Goal: Book appointment/travel/reservation

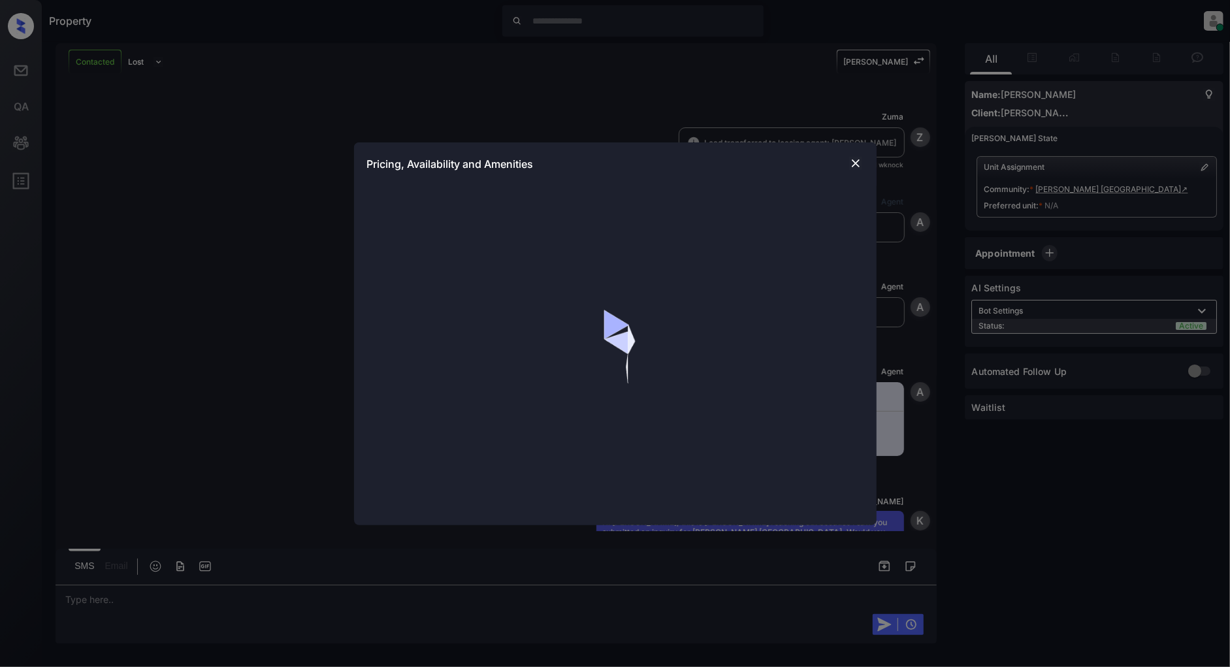
scroll to position [1484, 0]
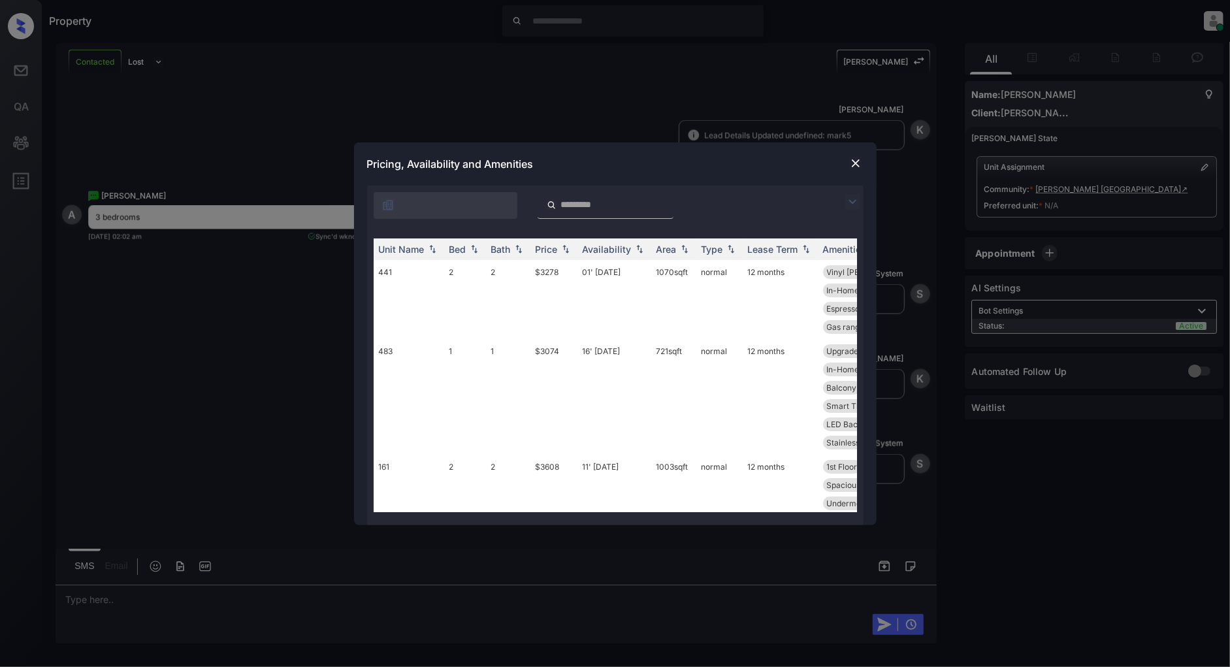
click at [851, 199] on img at bounding box center [852, 202] width 16 height 16
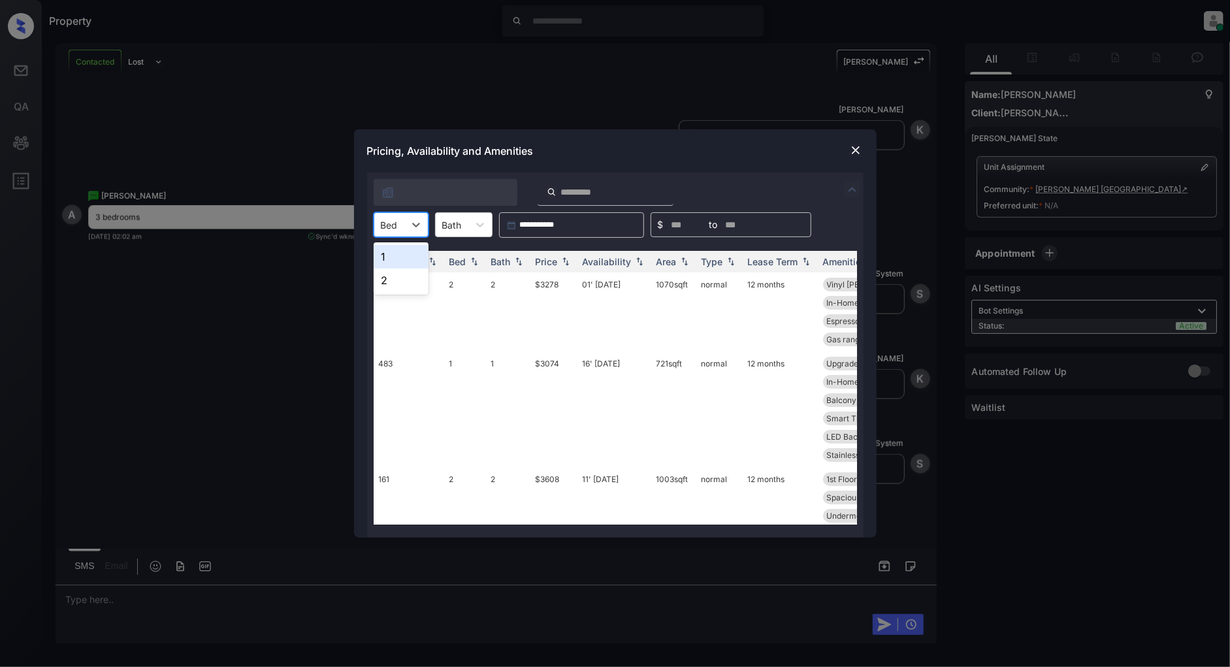
click at [397, 227] on div "Bed" at bounding box center [389, 224] width 30 height 19
click at [398, 283] on div "2" at bounding box center [401, 280] width 55 height 24
click at [562, 263] on img at bounding box center [565, 261] width 13 height 9
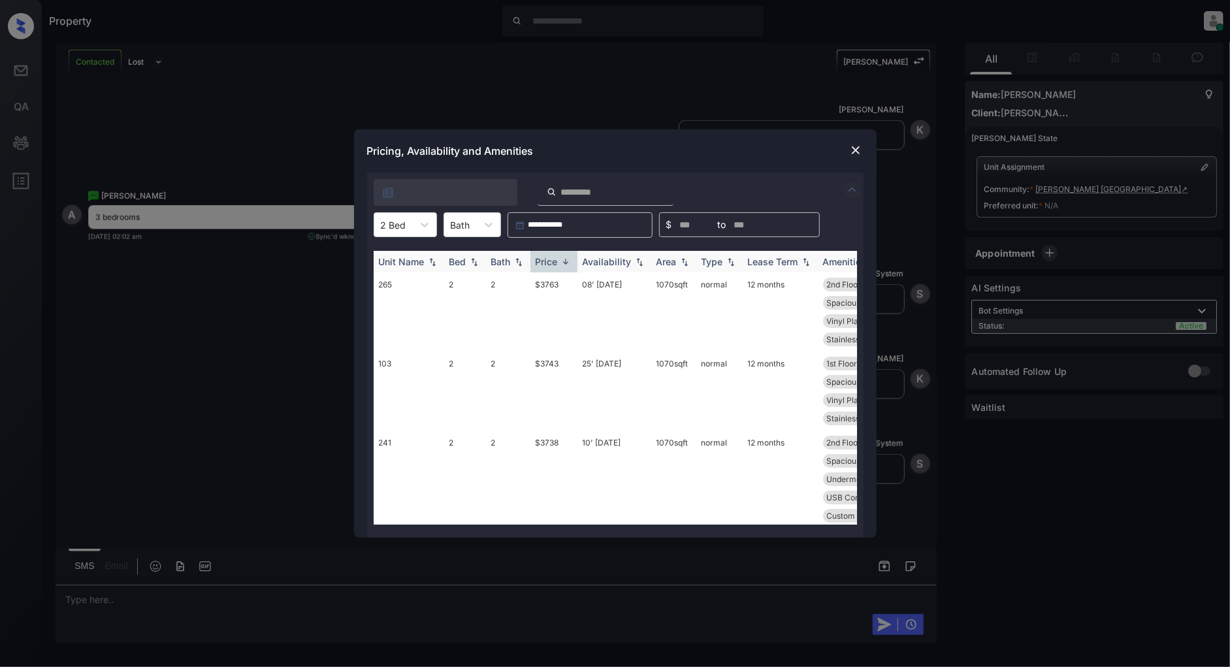
click at [562, 263] on img at bounding box center [565, 262] width 13 height 10
drag, startPoint x: 563, startPoint y: 279, endPoint x: 534, endPoint y: 283, distance: 29.0
click at [534, 283] on td "$3238" at bounding box center [553, 330] width 47 height 116
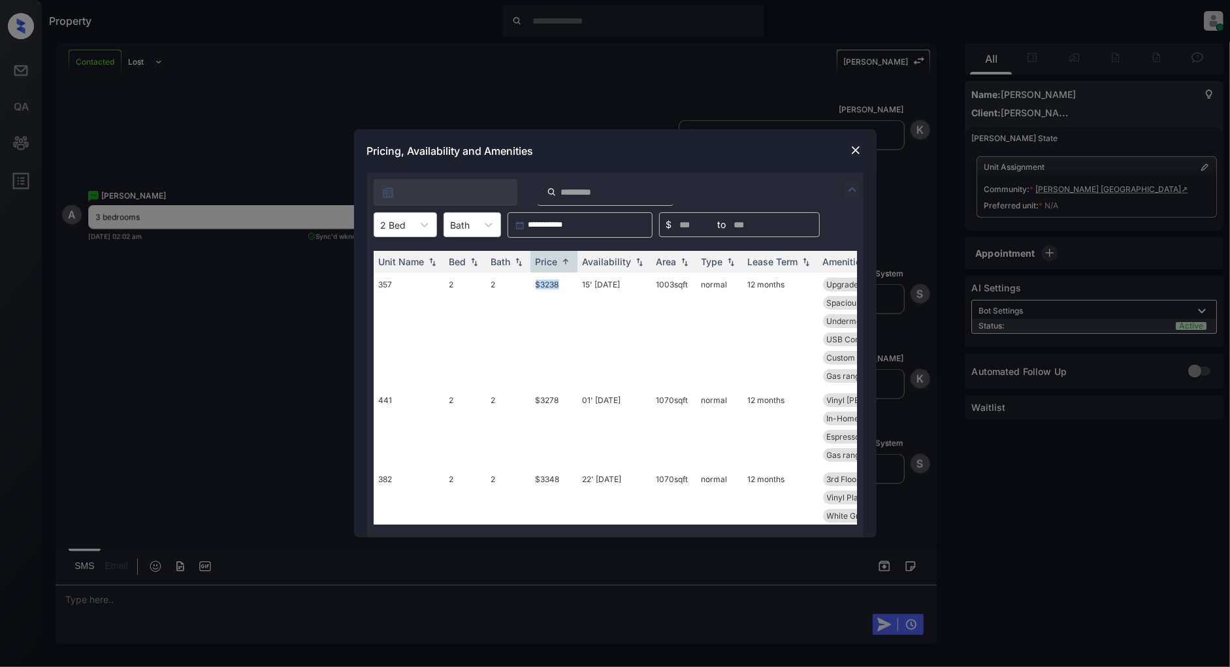
copy td "$3238"
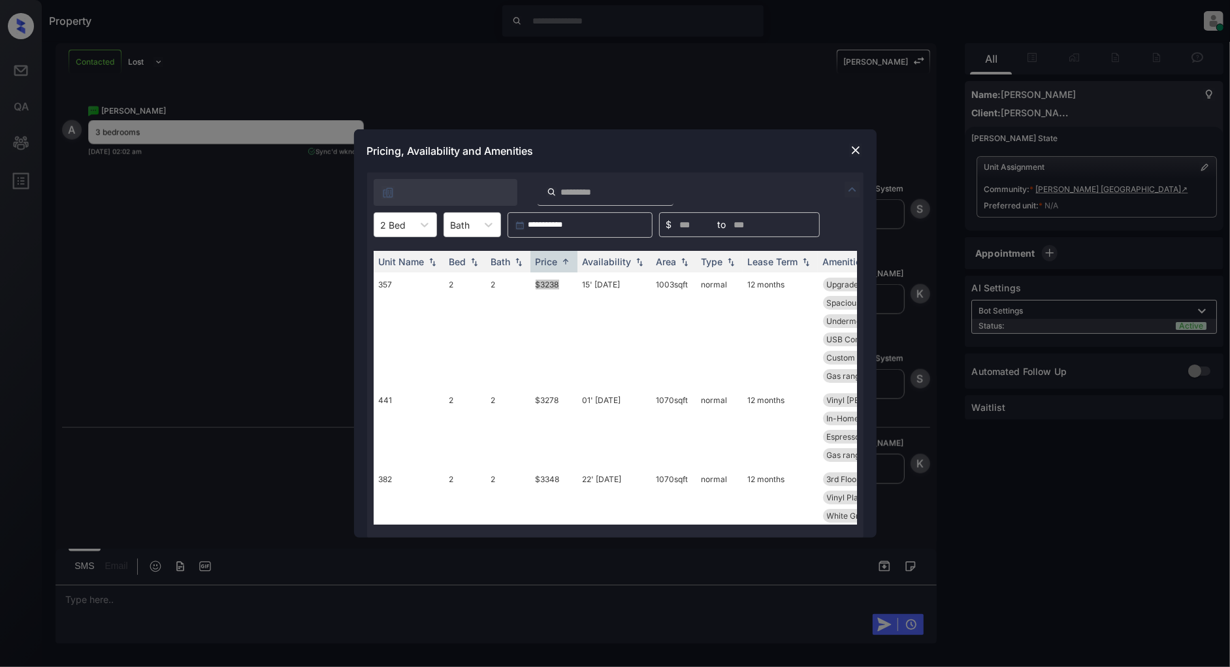
scroll to position [1570, 0]
click at [854, 152] on img at bounding box center [855, 150] width 13 height 13
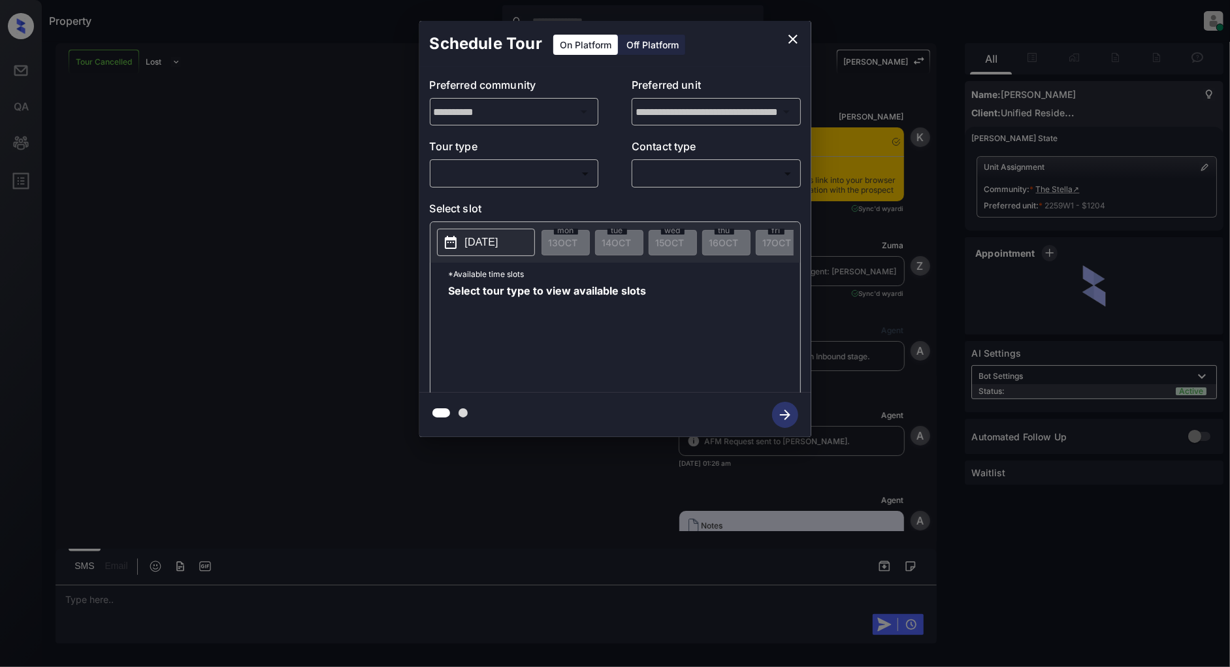
scroll to position [2649, 0]
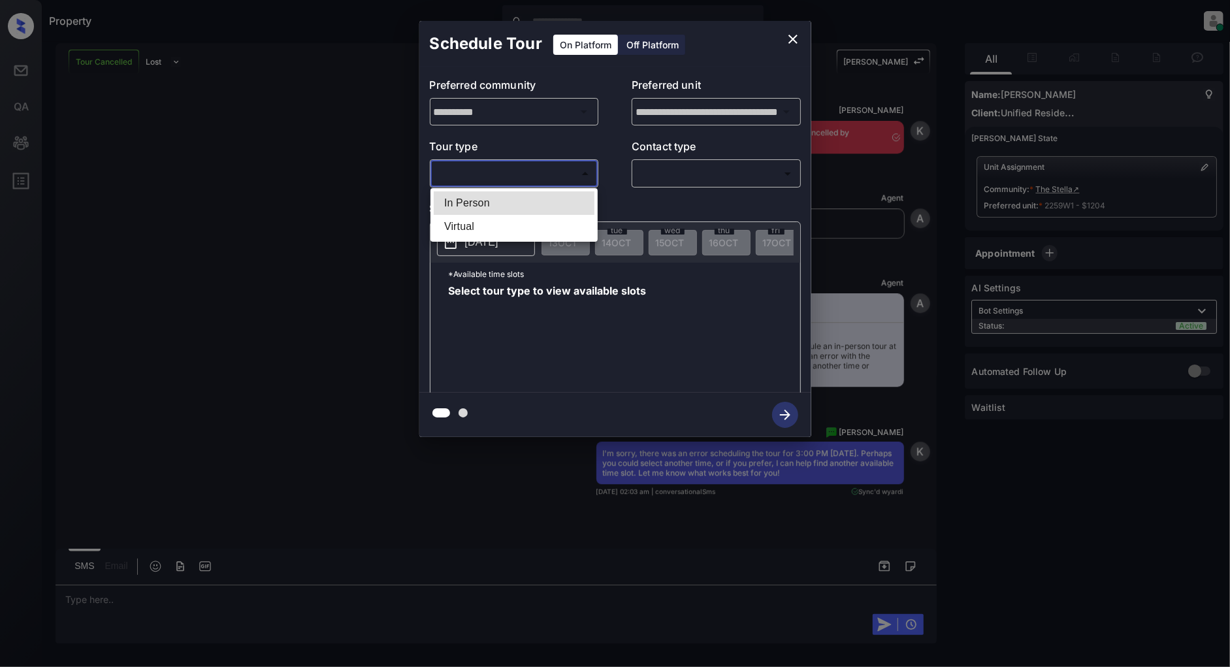
click at [498, 172] on body "Property Patrick Deasis Online Set yourself offline Set yourself on break Profi…" at bounding box center [615, 333] width 1230 height 667
click at [466, 198] on li "In Person" at bounding box center [514, 203] width 161 height 24
type input "********"
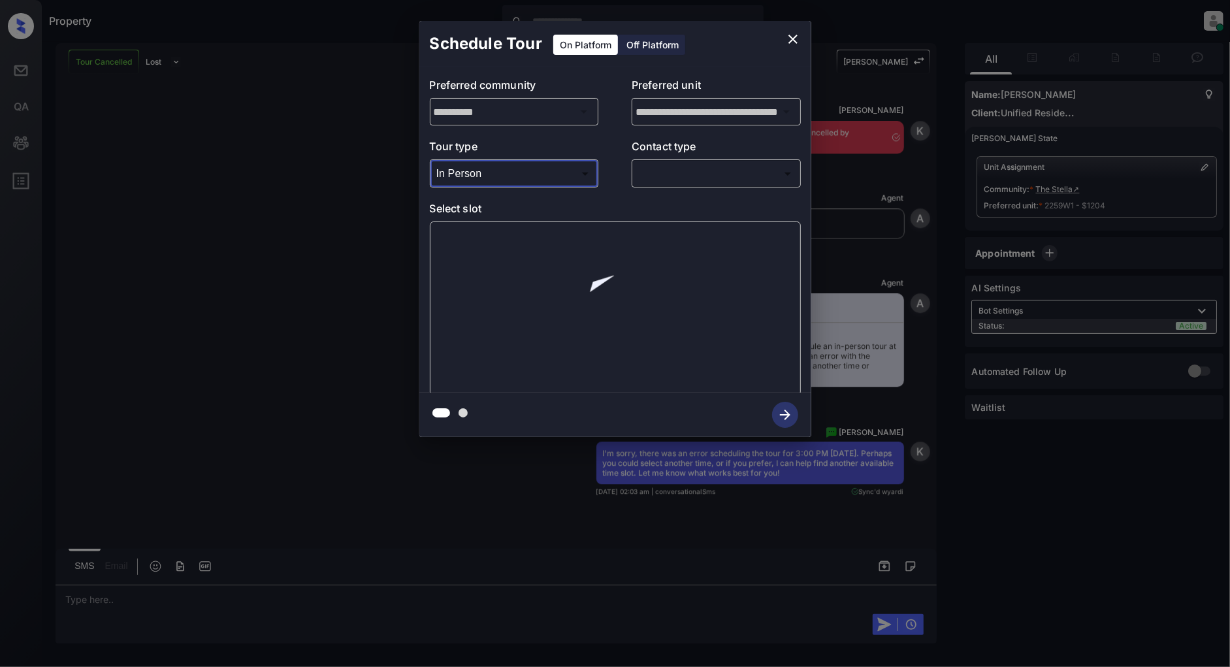
click at [678, 174] on body "Property Patrick Deasis Online Set yourself offline Set yourself on break Profi…" at bounding box center [615, 333] width 1230 height 667
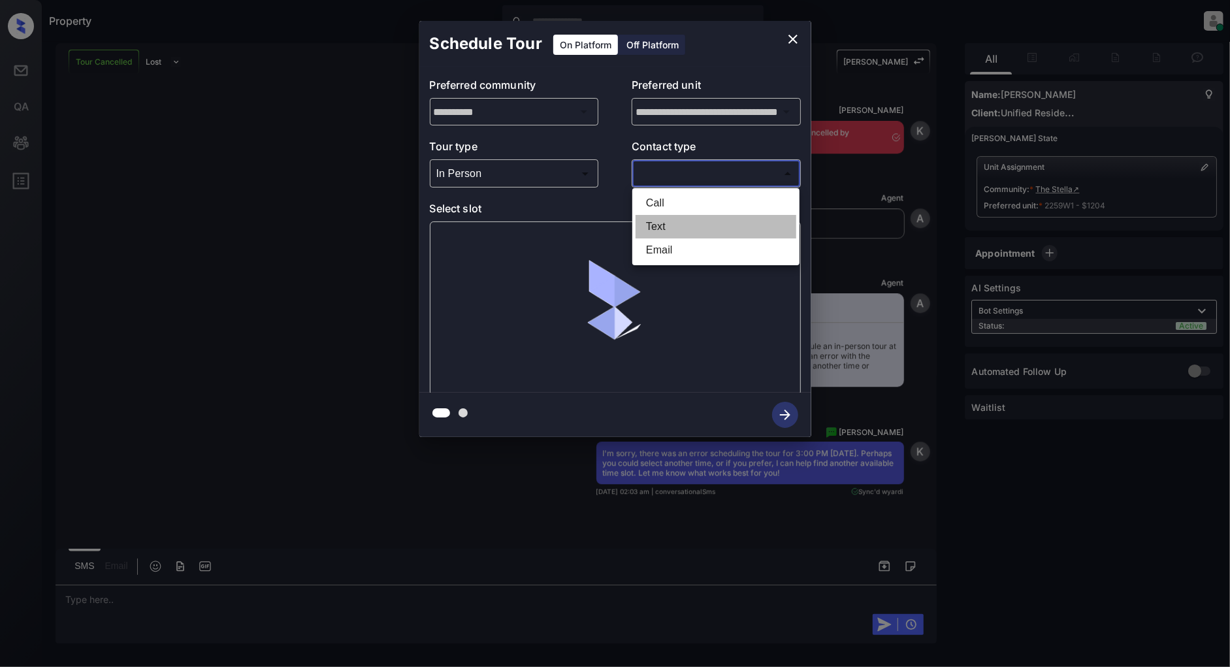
click at [665, 222] on li "Text" at bounding box center [715, 227] width 161 height 24
type input "****"
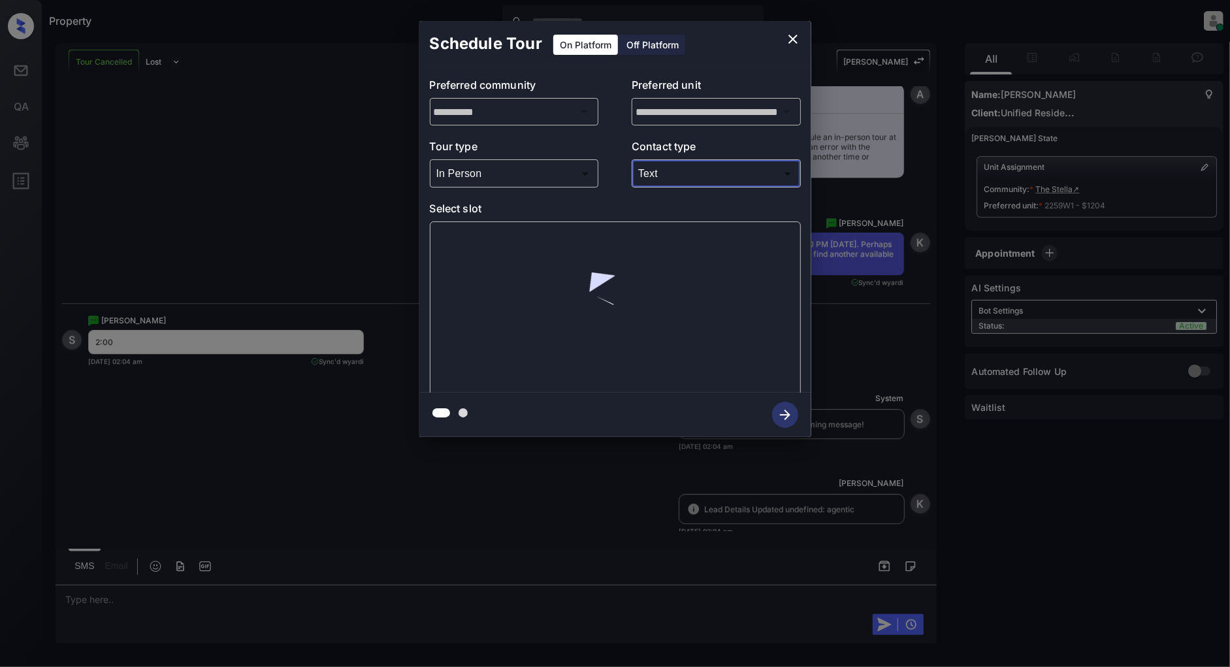
scroll to position [2898, 0]
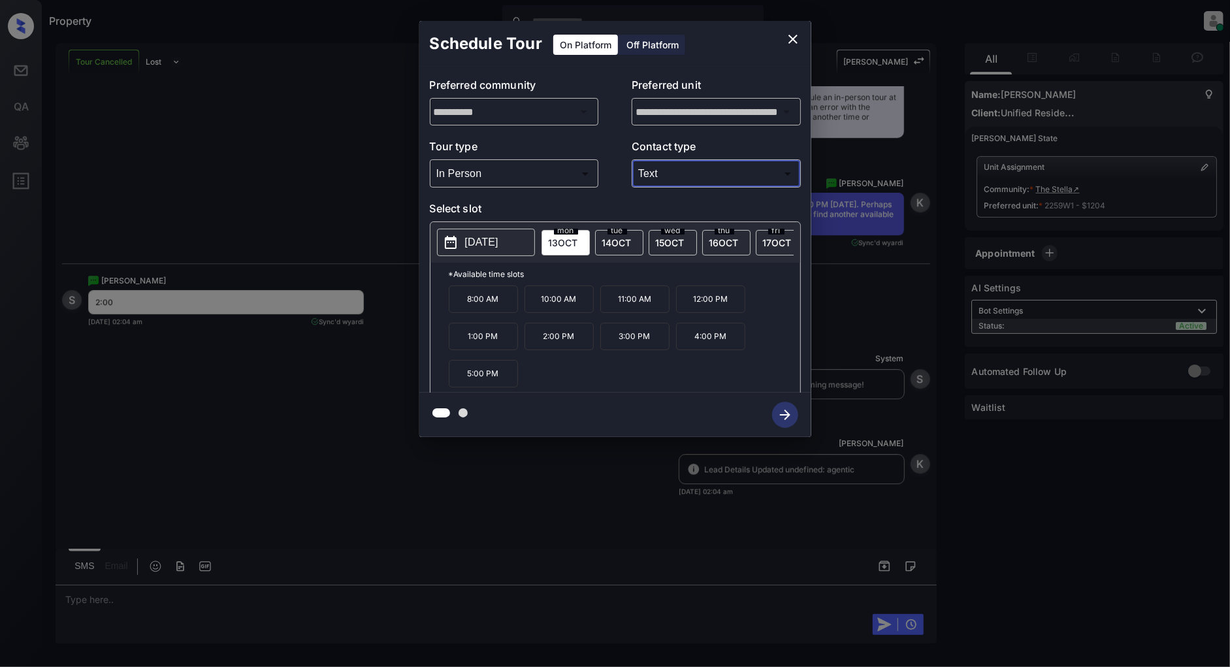
click at [628, 342] on p "3:00 PM" at bounding box center [634, 336] width 69 height 27
click at [774, 413] on icon "button" at bounding box center [785, 415] width 26 height 26
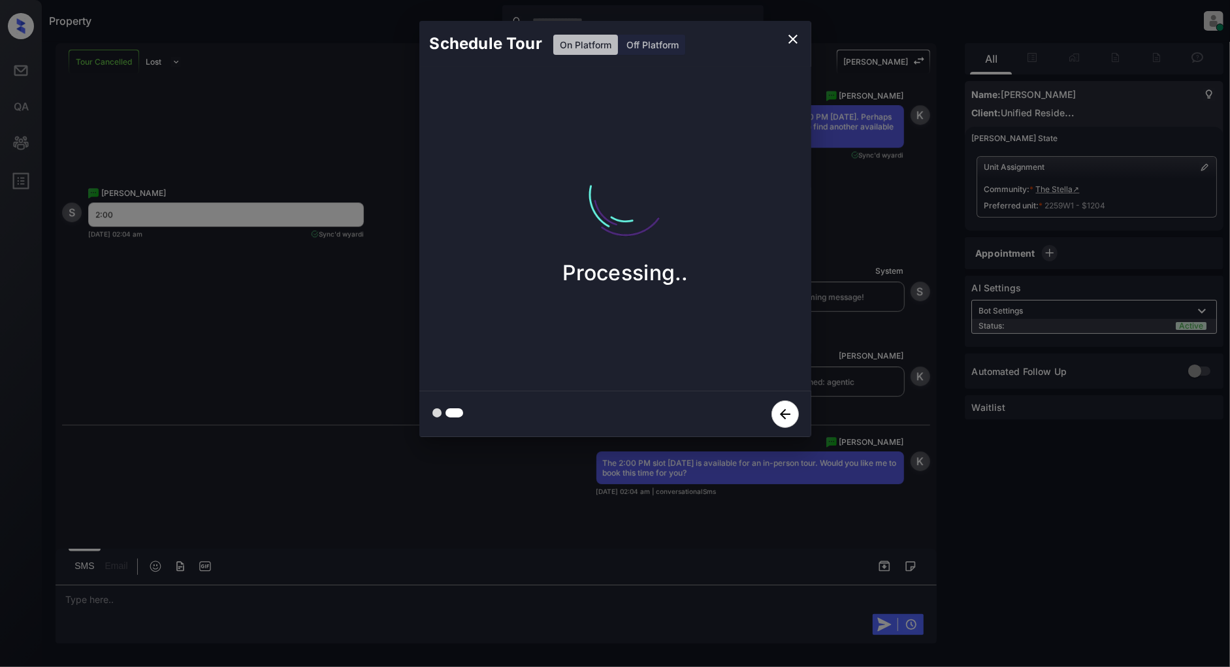
scroll to position [2986, 0]
click at [780, 407] on icon "button" at bounding box center [784, 413] width 27 height 27
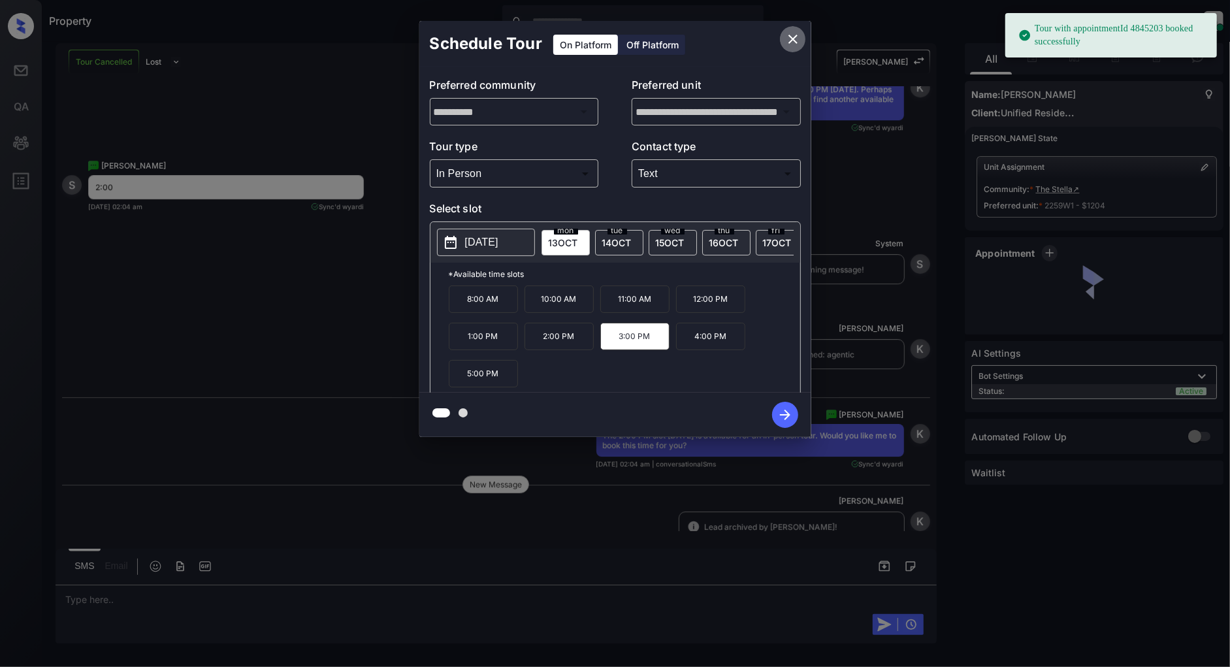
click at [792, 46] on icon "close" at bounding box center [793, 39] width 16 height 16
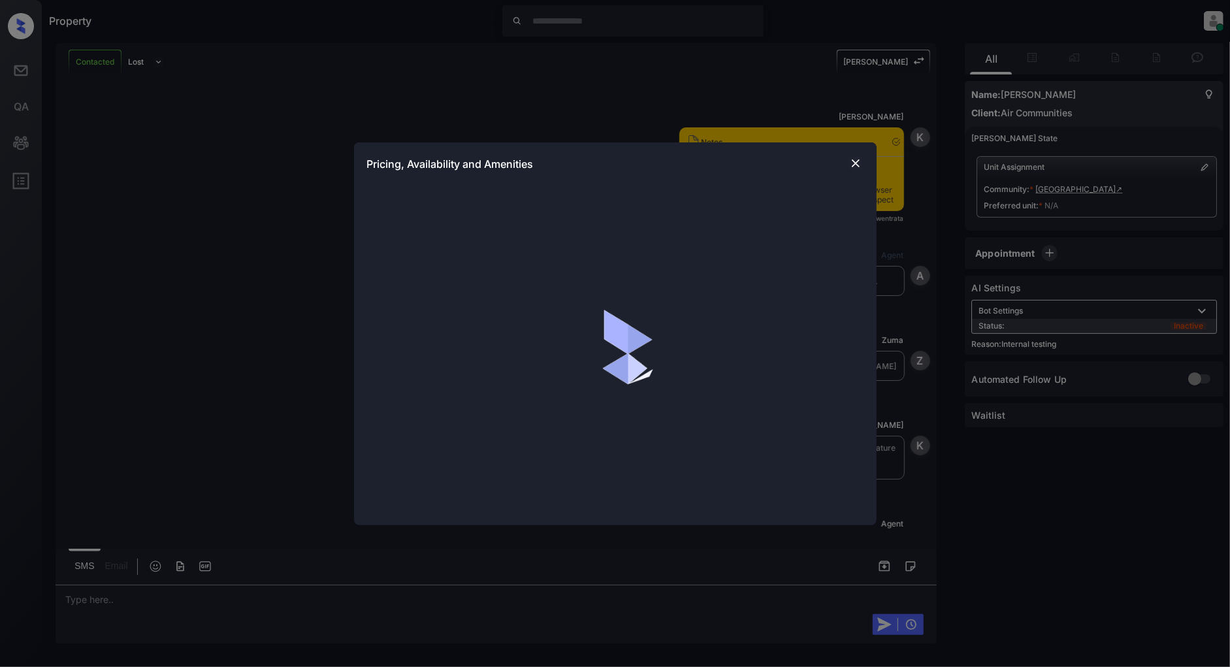
scroll to position [2032, 0]
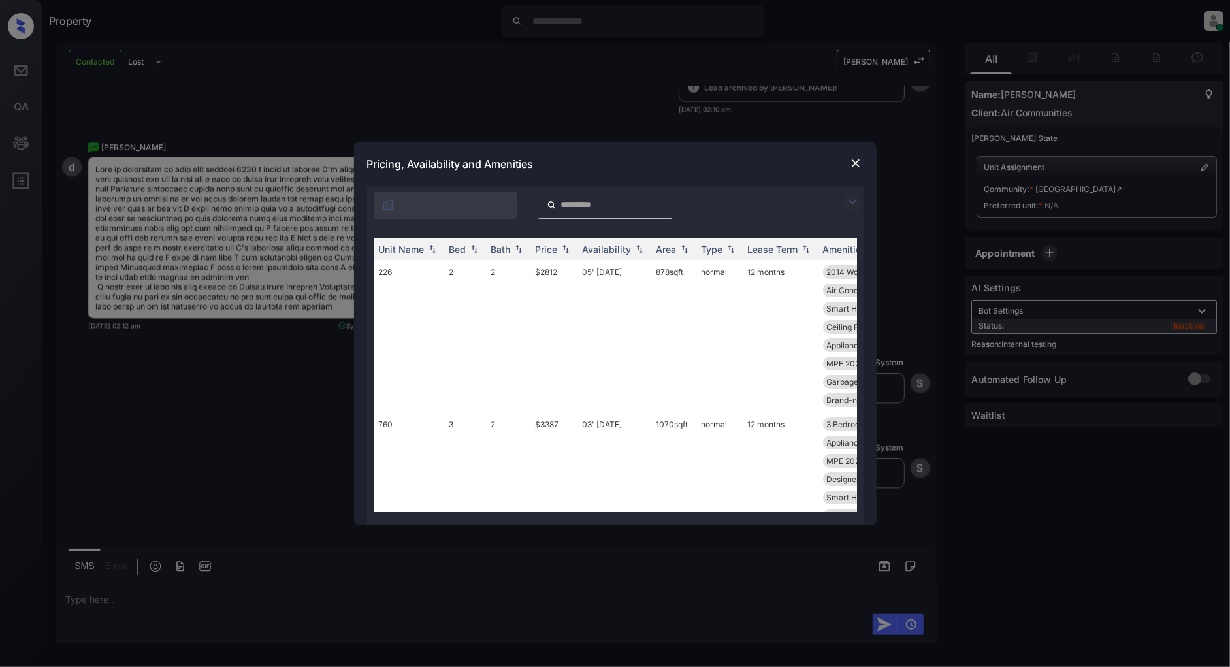
click at [854, 195] on img at bounding box center [852, 202] width 16 height 16
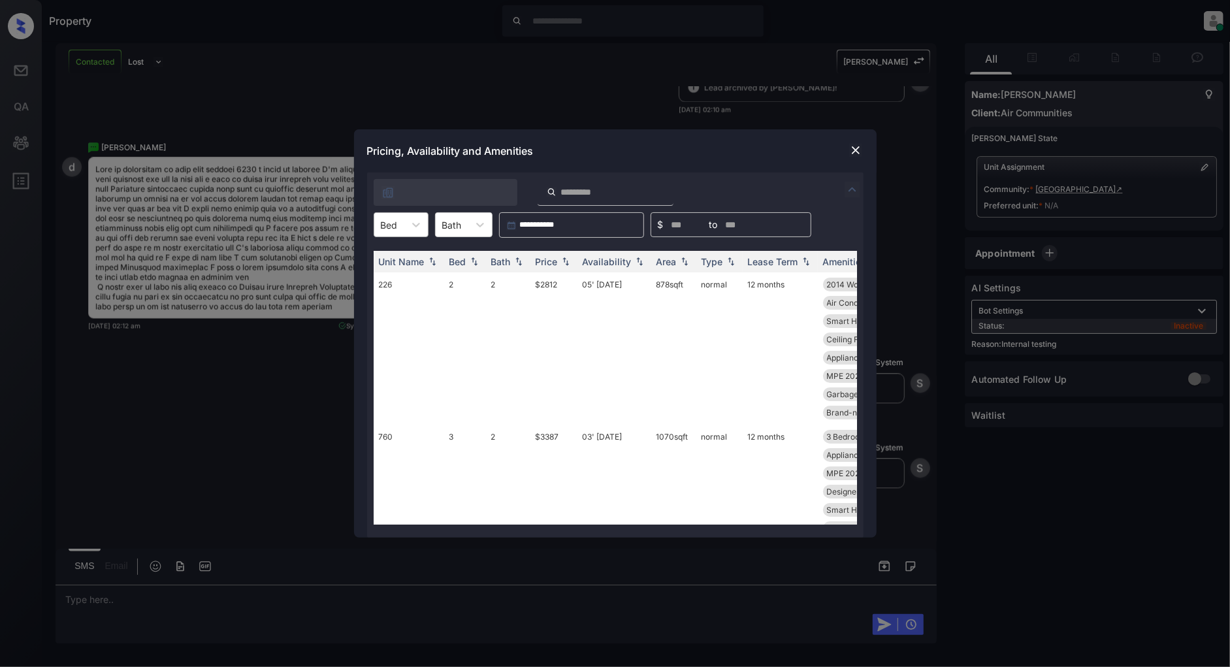
click at [400, 224] on div "Bed" at bounding box center [389, 224] width 30 height 19
click at [396, 281] on div "2" at bounding box center [401, 280] width 55 height 24
click at [564, 264] on img at bounding box center [565, 261] width 13 height 9
drag, startPoint x: 560, startPoint y: 279, endPoint x: 513, endPoint y: 284, distance: 46.7
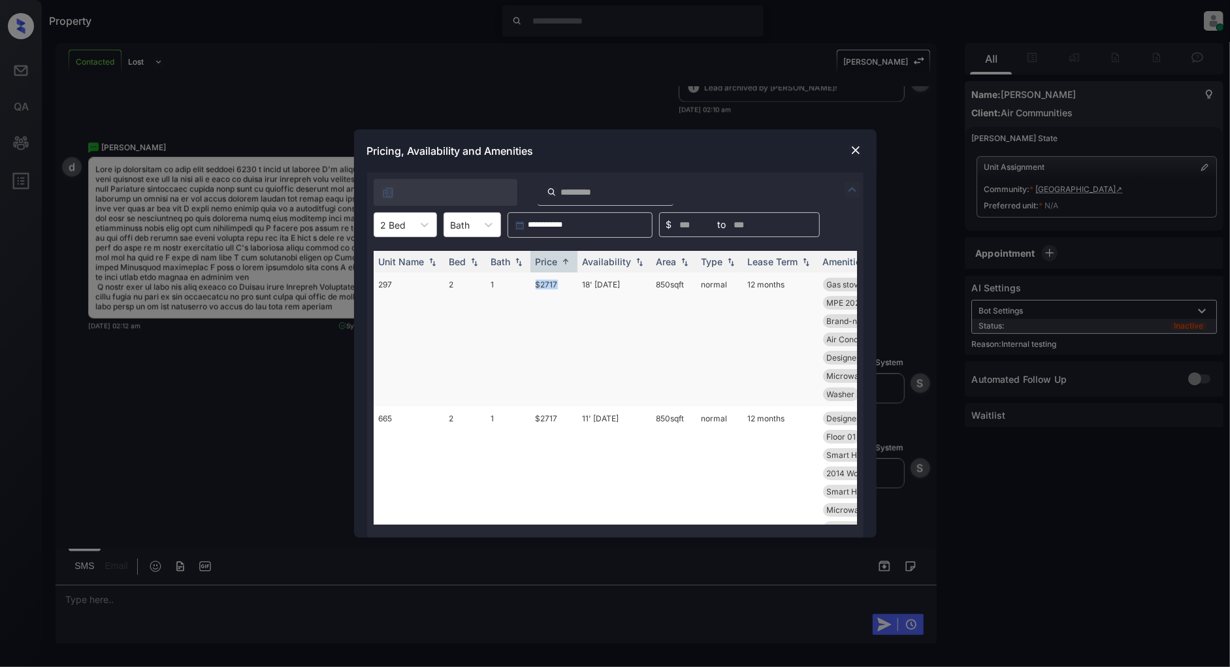
click at [513, 284] on tr "297 2 1 $2717 18' [DATE] 850 sqft normal 12 months Gas stove 2014 Wood Floor...…" at bounding box center [715, 339] width 682 height 134
copy tr "$2717"
drag, startPoint x: 694, startPoint y: 285, endPoint x: 646, endPoint y: 284, distance: 47.0
click at [646, 284] on tr "297 2 1 $2717 18' [DATE] 850 sqft normal 12 months Gas stove 2014 Wood Floor...…" at bounding box center [715, 339] width 682 height 134
copy tr "850 sqft"
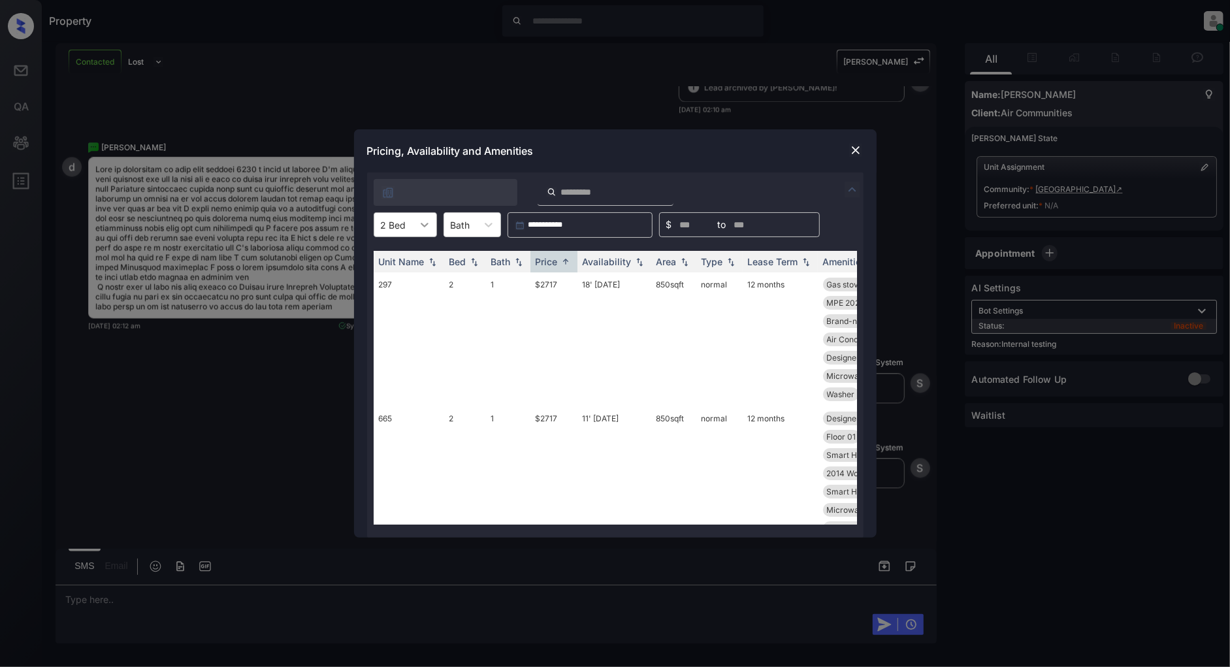
click at [422, 232] on div at bounding box center [425, 225] width 24 height 24
click at [392, 301] on div "3" at bounding box center [405, 304] width 63 height 24
drag, startPoint x: 565, startPoint y: 277, endPoint x: 520, endPoint y: 283, distance: 44.9
click at [520, 283] on tr "105 3 2 $3257 23' [DATE] sqft normal 12 months MPE 2024 Signag... [GEOGRAPHIC_D…" at bounding box center [715, 339] width 682 height 134
copy tr "$3257"
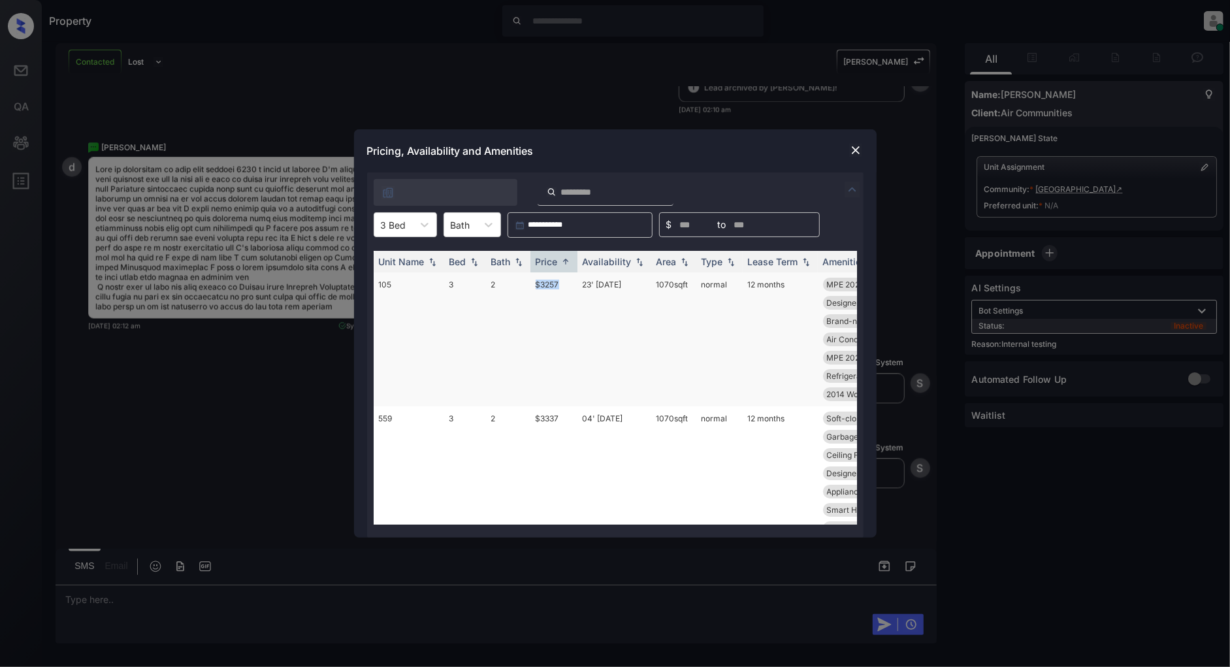
drag, startPoint x: 688, startPoint y: 285, endPoint x: 645, endPoint y: 287, distance: 43.1
click at [645, 287] on tr "105 3 2 $3257 23' [DATE] sqft normal 12 months MPE 2024 Signag... [GEOGRAPHIC_D…" at bounding box center [715, 339] width 682 height 134
copy tr "1070 sqft"
click at [852, 149] on img at bounding box center [855, 150] width 13 height 13
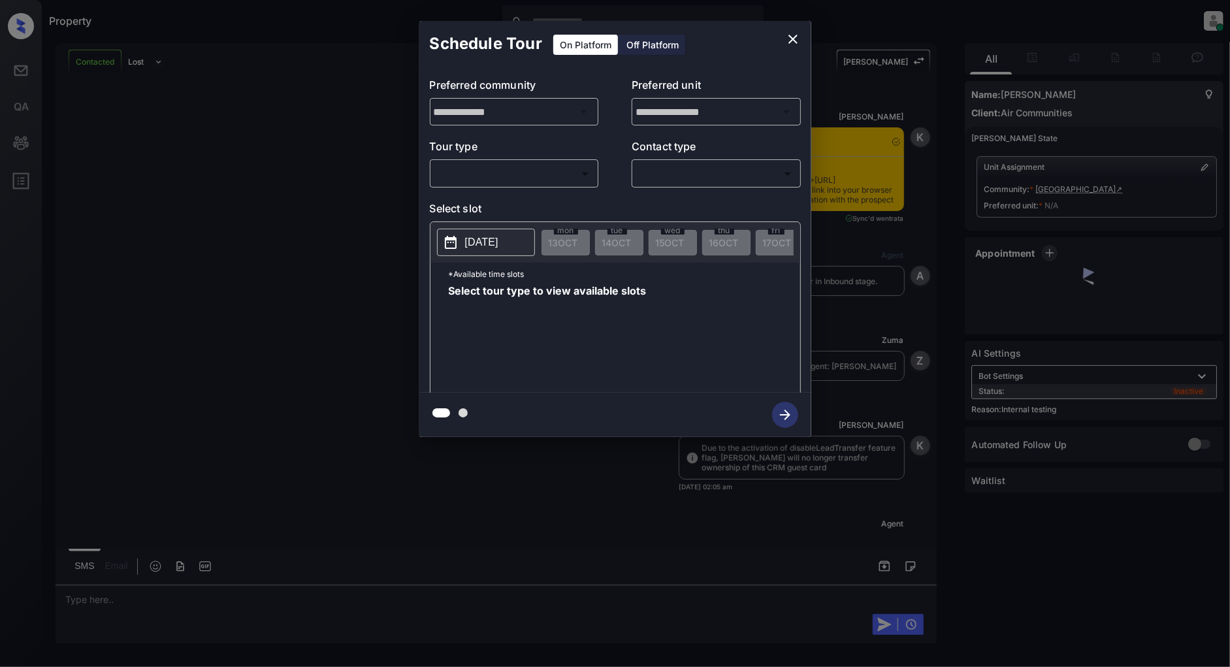
scroll to position [4019, 0]
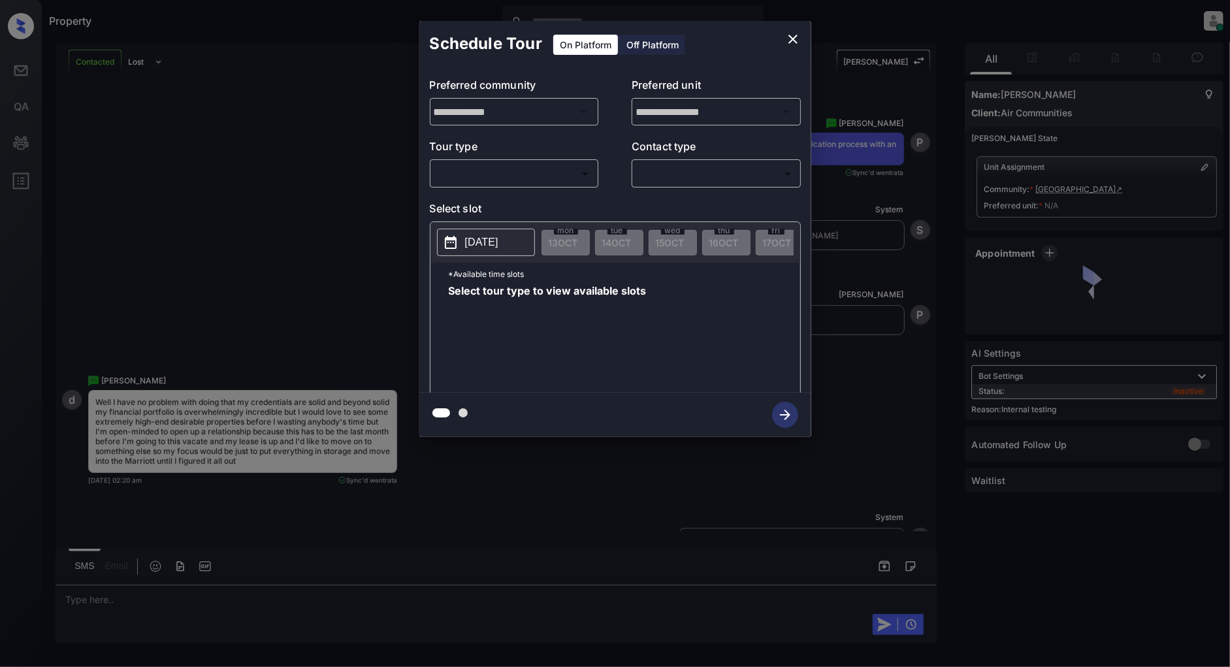
click at [545, 173] on body "Property Patrick Deasis Online Set yourself offline Set yourself on break Profi…" at bounding box center [615, 333] width 1230 height 667
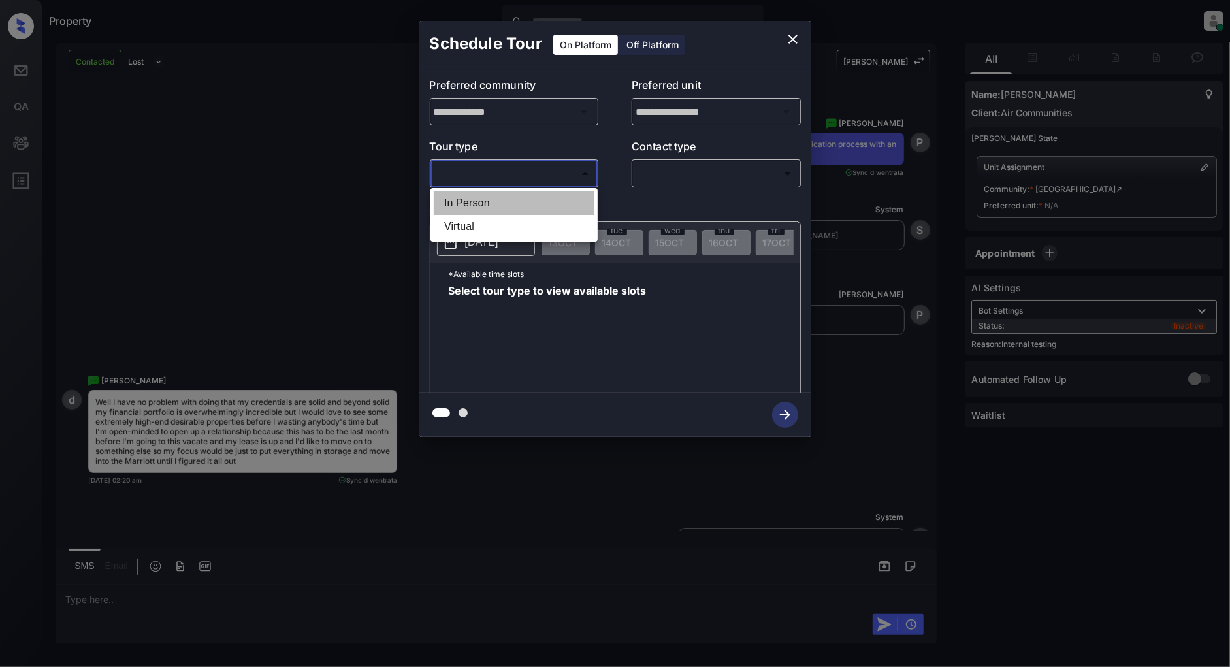
click at [481, 195] on li "In Person" at bounding box center [514, 203] width 161 height 24
type input "********"
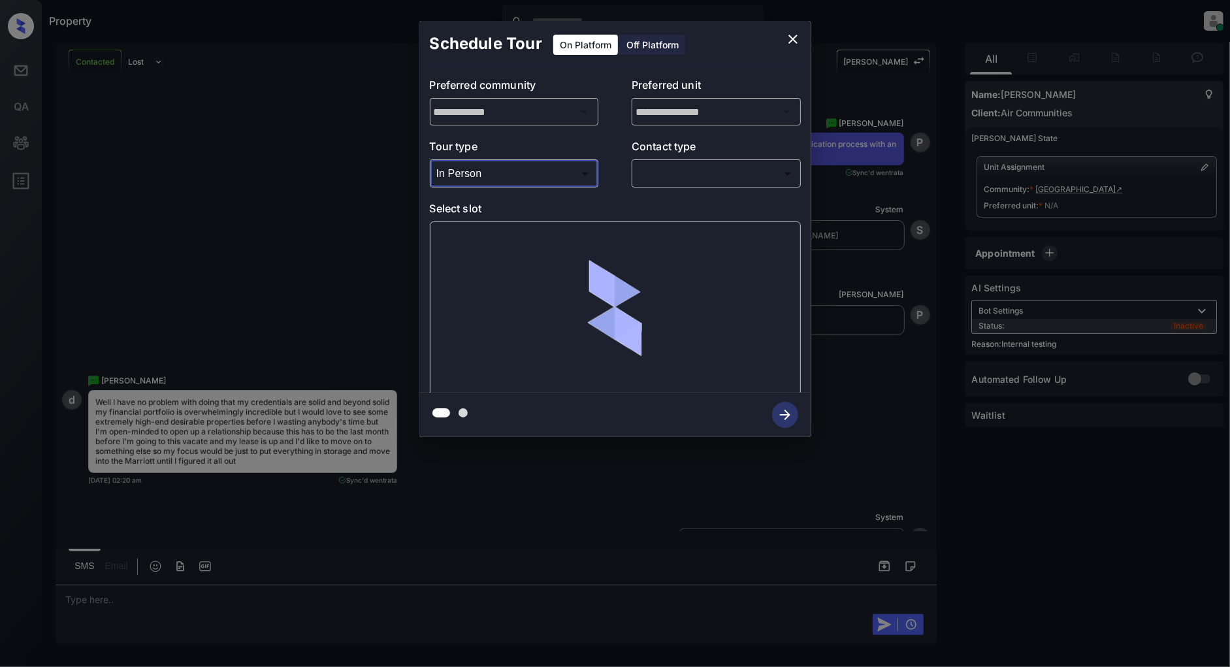
click at [707, 174] on body "Property Patrick Deasis Online Set yourself offline Set yourself on break Profi…" at bounding box center [615, 333] width 1230 height 667
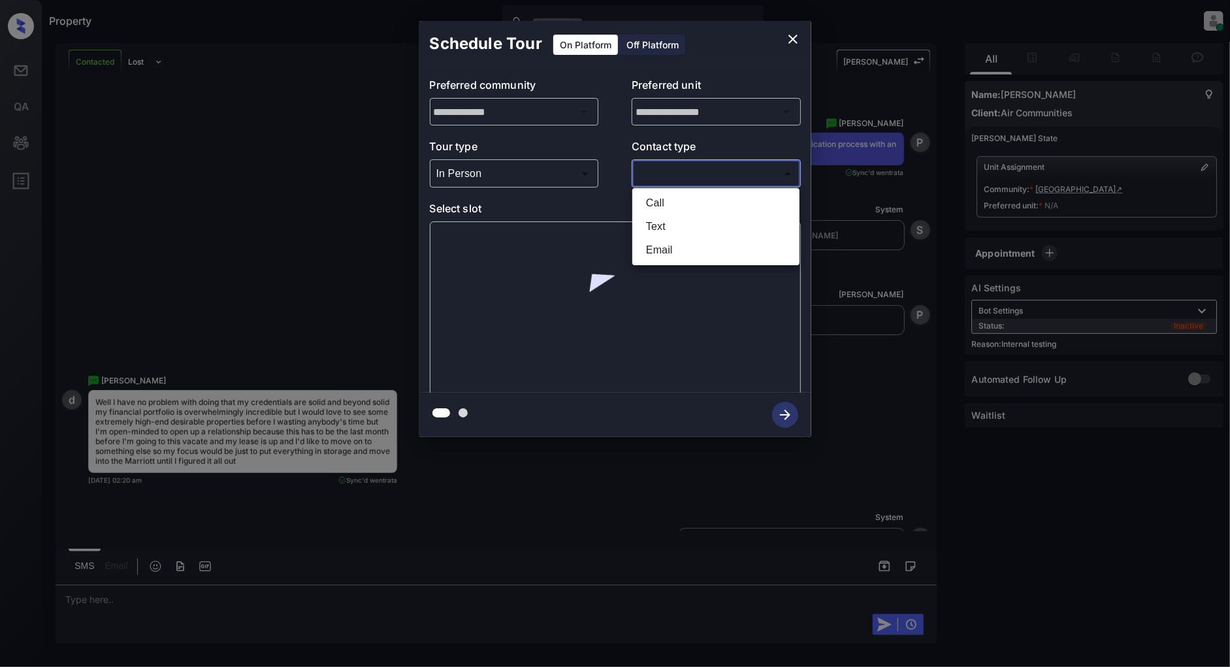
click at [670, 229] on li "Text" at bounding box center [715, 227] width 161 height 24
type input "****"
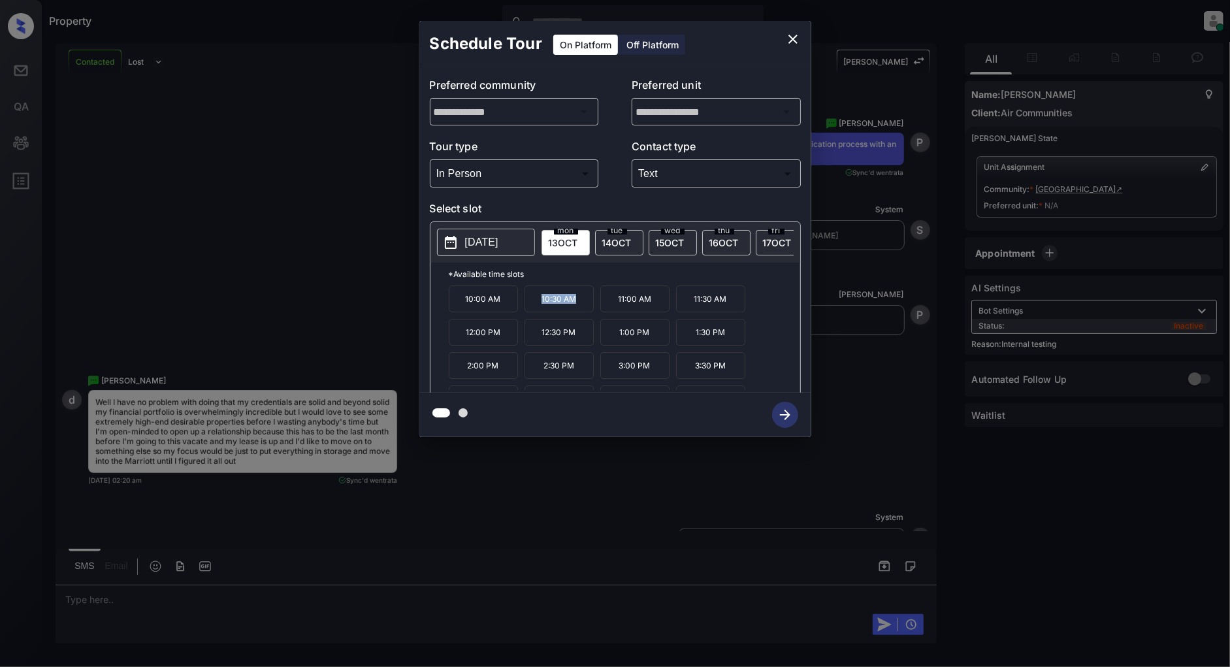
drag, startPoint x: 584, startPoint y: 310, endPoint x: 537, endPoint y: 310, distance: 46.4
click at [537, 310] on p "10:30 AM" at bounding box center [558, 298] width 69 height 27
copy p "10:30 AM"
drag, startPoint x: 577, startPoint y: 341, endPoint x: 533, endPoint y: 343, distance: 44.4
click at [533, 343] on p "12:30 PM" at bounding box center [558, 332] width 69 height 27
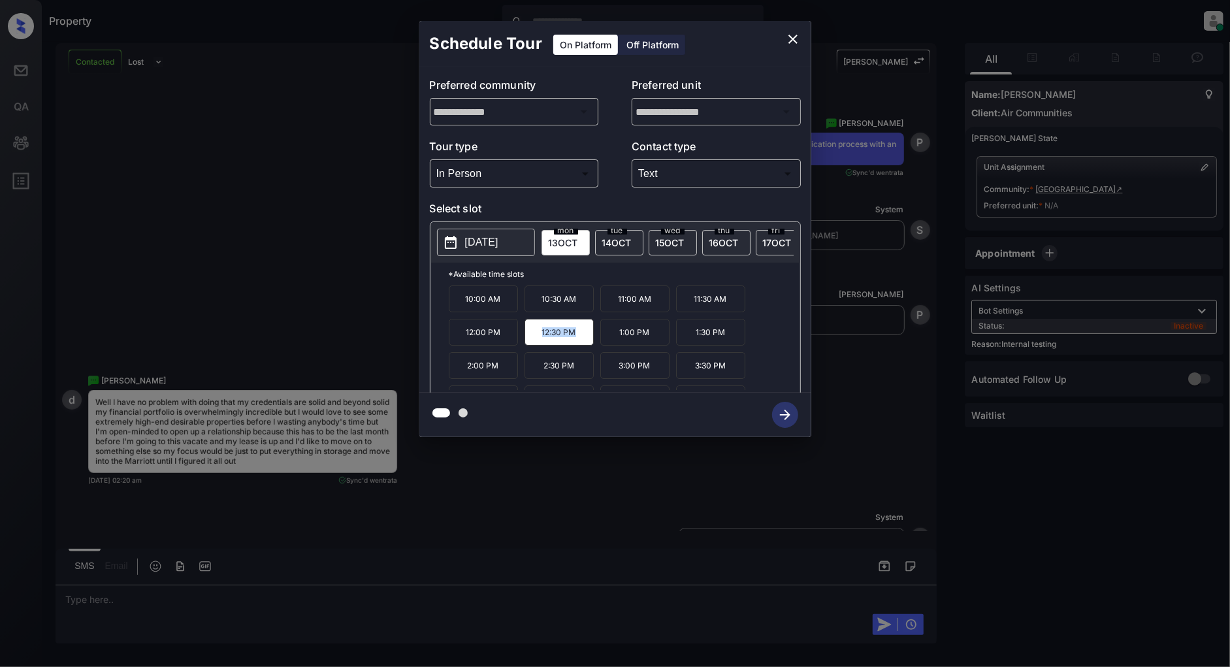
copy p "12:30 PM"
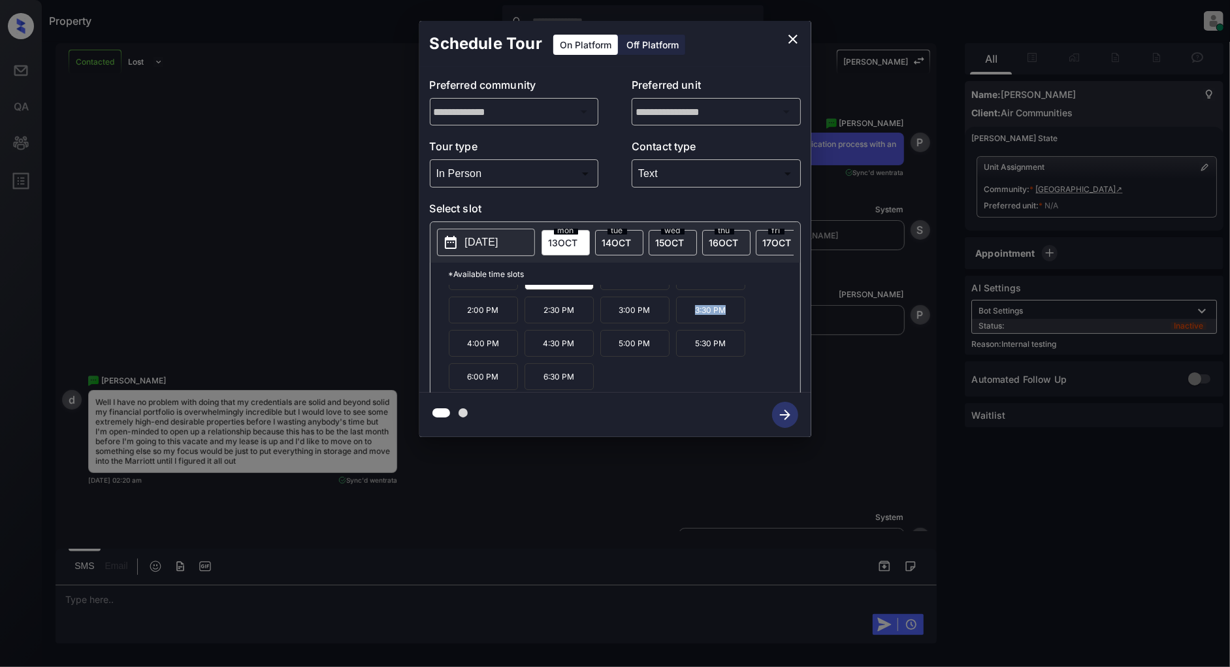
drag, startPoint x: 733, startPoint y: 317, endPoint x: 687, endPoint y: 324, distance: 46.8
click at [687, 323] on p "3:30 PM" at bounding box center [710, 309] width 69 height 27
drag, startPoint x: 506, startPoint y: 351, endPoint x: 459, endPoint y: 350, distance: 47.0
click at [459, 350] on p "4:00 PM" at bounding box center [483, 343] width 69 height 27
copy p "4:00 PM"
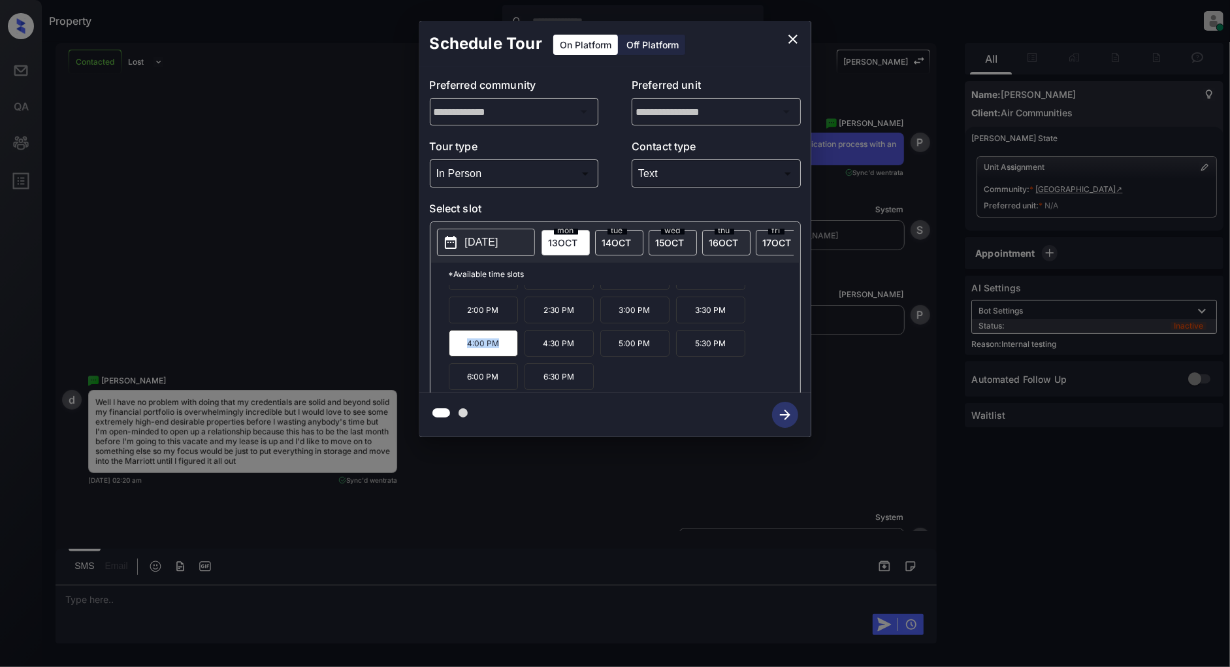
click at [795, 38] on icon "close" at bounding box center [793, 39] width 16 height 16
